Goal: Task Accomplishment & Management: Manage account settings

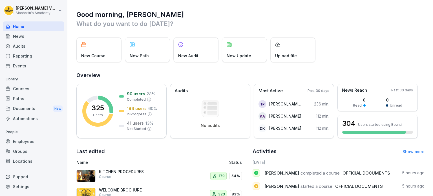
click at [21, 138] on div "Employees" at bounding box center [33, 141] width 61 height 10
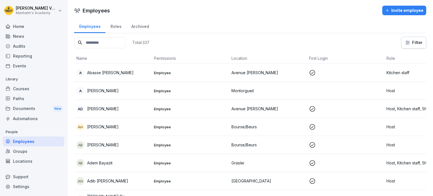
click at [109, 41] on input at bounding box center [99, 42] width 51 height 11
type input "*"
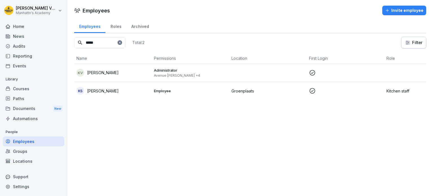
type input "*****"
click at [124, 72] on div "KV [PERSON_NAME]" at bounding box center [112, 73] width 73 height 8
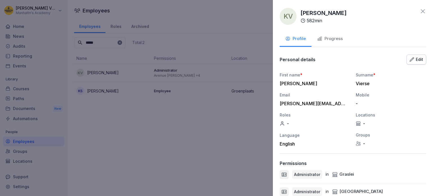
click at [422, 11] on div "KV [PERSON_NAME] 582 min Profile Progress Personal details Edit First name * [P…" at bounding box center [353, 98] width 160 height 196
click at [414, 14] on div "KV [PERSON_NAME] 582 min" at bounding box center [353, 16] width 147 height 17
click at [421, 12] on icon at bounding box center [423, 11] width 4 height 4
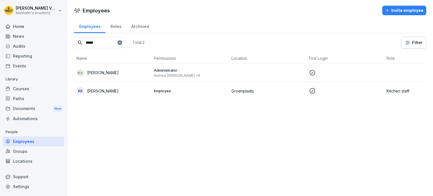
click at [104, 70] on p "[PERSON_NAME]" at bounding box center [103, 73] width 32 height 6
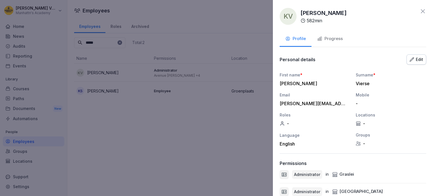
click at [336, 39] on div "Progress" at bounding box center [330, 39] width 26 height 6
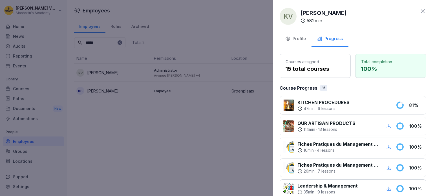
click at [419, 9] on icon at bounding box center [422, 11] width 7 height 7
